Goal: Transaction & Acquisition: Purchase product/service

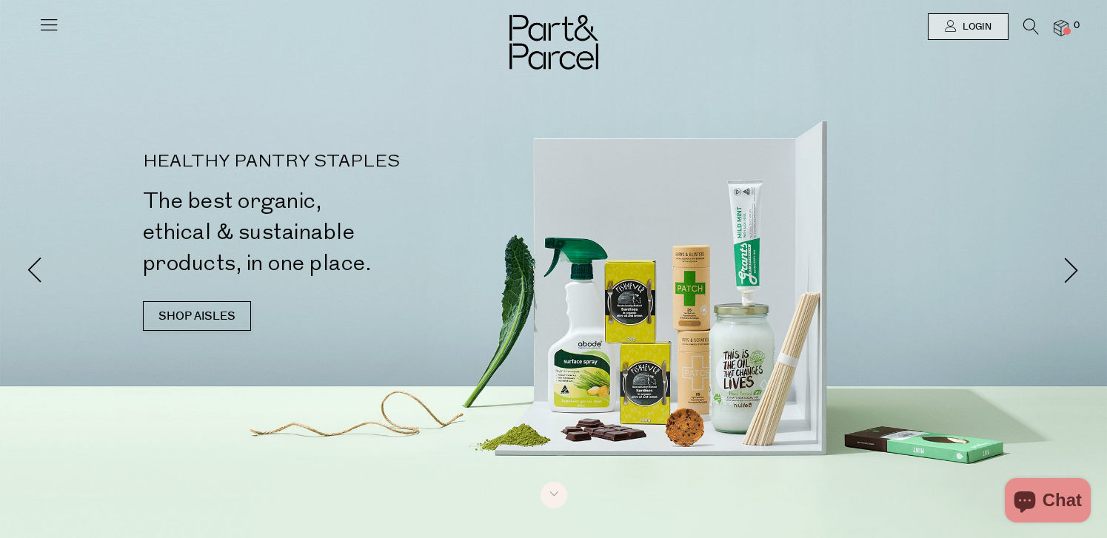
click at [54, 24] on icon at bounding box center [48, 24] width 21 height 21
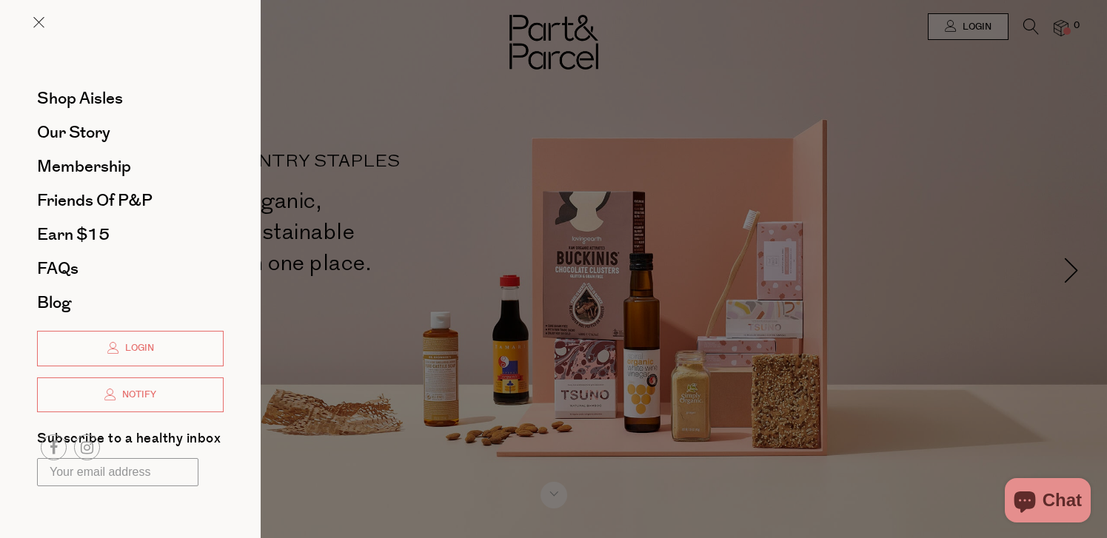
click at [787, 106] on div at bounding box center [553, 269] width 1107 height 538
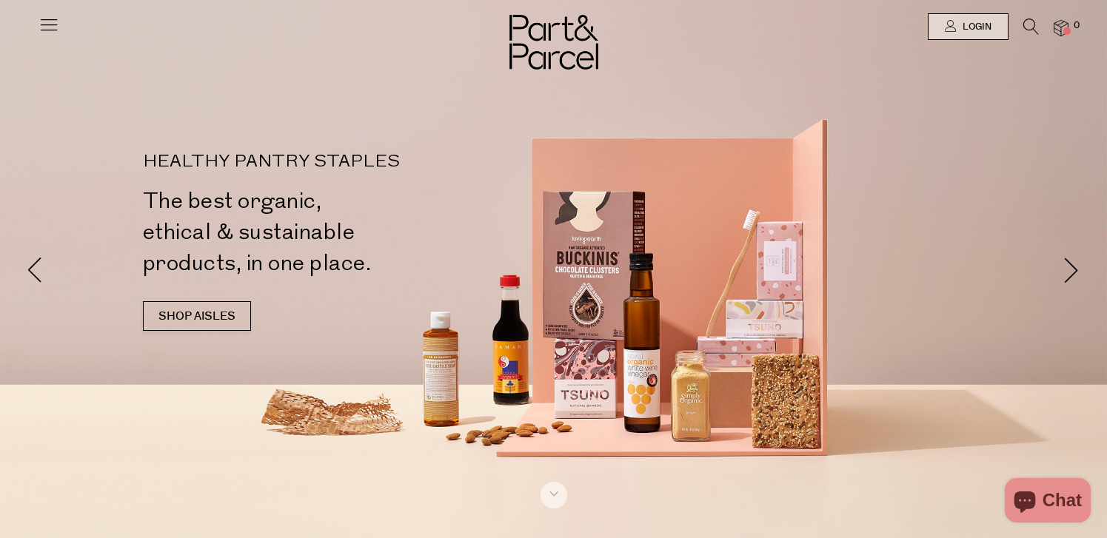
click at [1029, 21] on icon at bounding box center [1031, 27] width 16 height 16
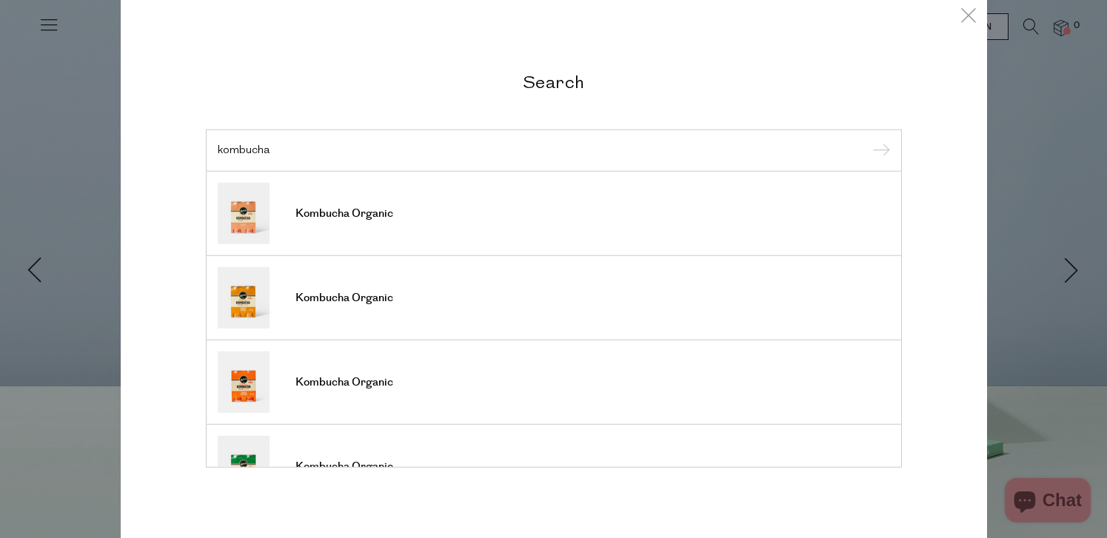
type input "kombucha"
click at [882, 150] on input "submit" at bounding box center [879, 151] width 22 height 22
